Goal: Information Seeking & Learning: Understand process/instructions

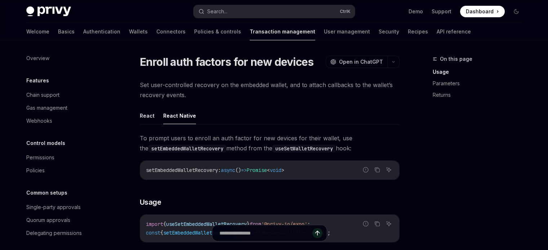
type textarea "*"
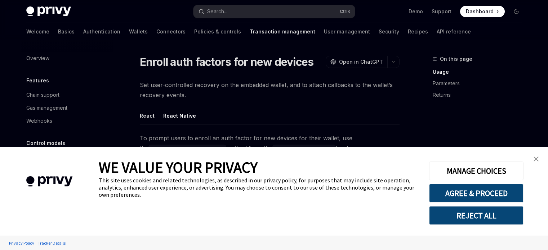
scroll to position [60, 0]
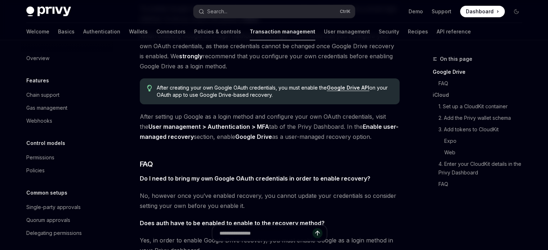
type textarea "*"
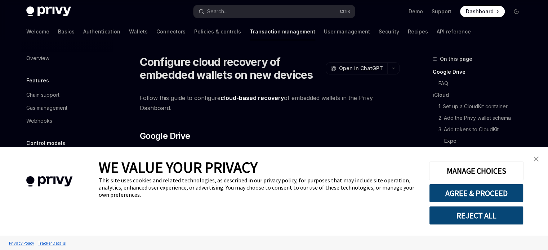
click at [537, 159] on img "close banner" at bounding box center [536, 159] width 5 height 5
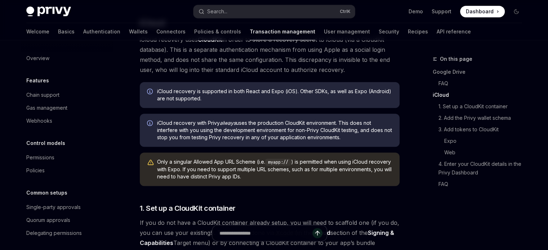
scroll to position [468, 0]
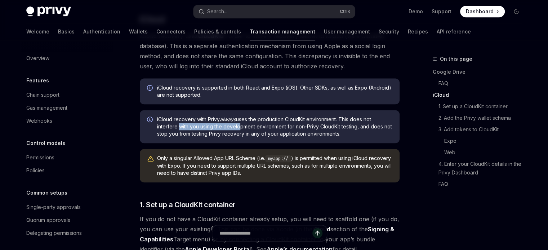
drag, startPoint x: 177, startPoint y: 116, endPoint x: 237, endPoint y: 116, distance: 59.8
click at [237, 116] on span "iCloud recovery with Privy always uses the production CloudKit environment. Thi…" at bounding box center [274, 127] width 235 height 22
drag, startPoint x: 266, startPoint y: 117, endPoint x: 151, endPoint y: 112, distance: 115.0
click at [151, 112] on div "iCloud recovery with Privy always uses the production CloudKit environment. Thi…" at bounding box center [270, 126] width 260 height 33
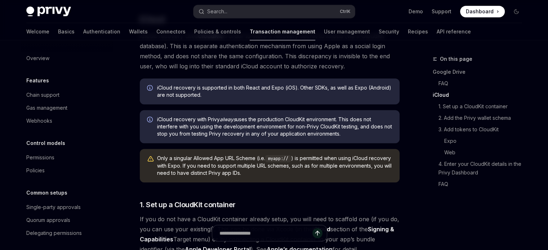
click at [166, 117] on span "iCloud recovery with Privy always uses the production CloudKit environment. Thi…" at bounding box center [274, 127] width 235 height 22
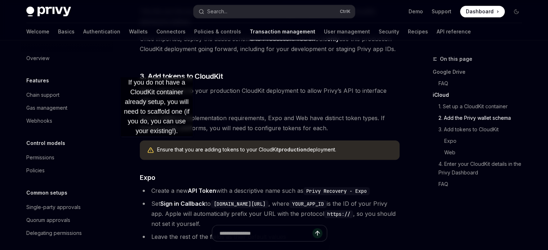
scroll to position [937, 0]
